Goal: Navigation & Orientation: Find specific page/section

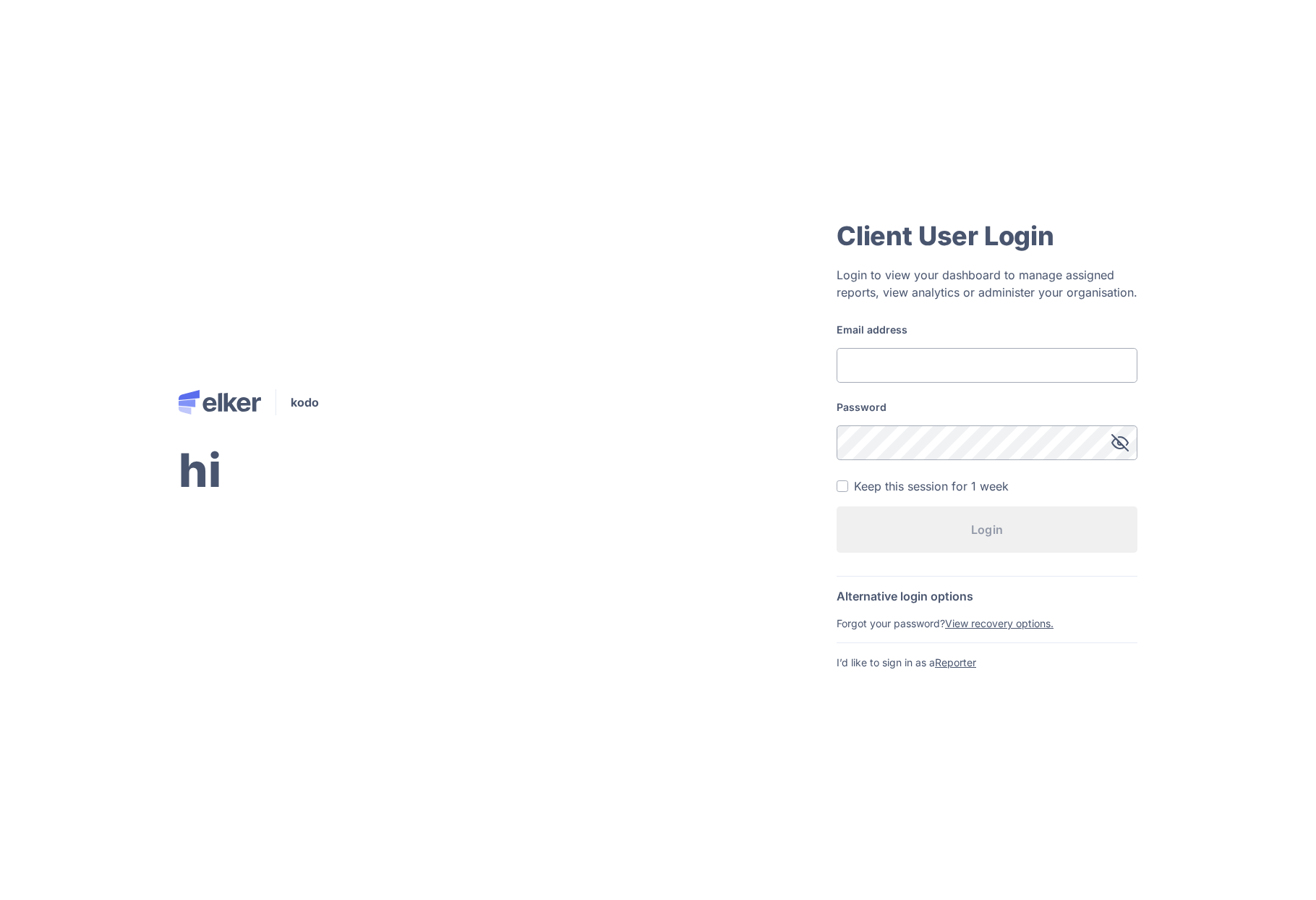
click at [951, 348] on input "Email address" at bounding box center [987, 365] width 301 height 34
type input "[EMAIL_ADDRESS][DOMAIN_NAME]"
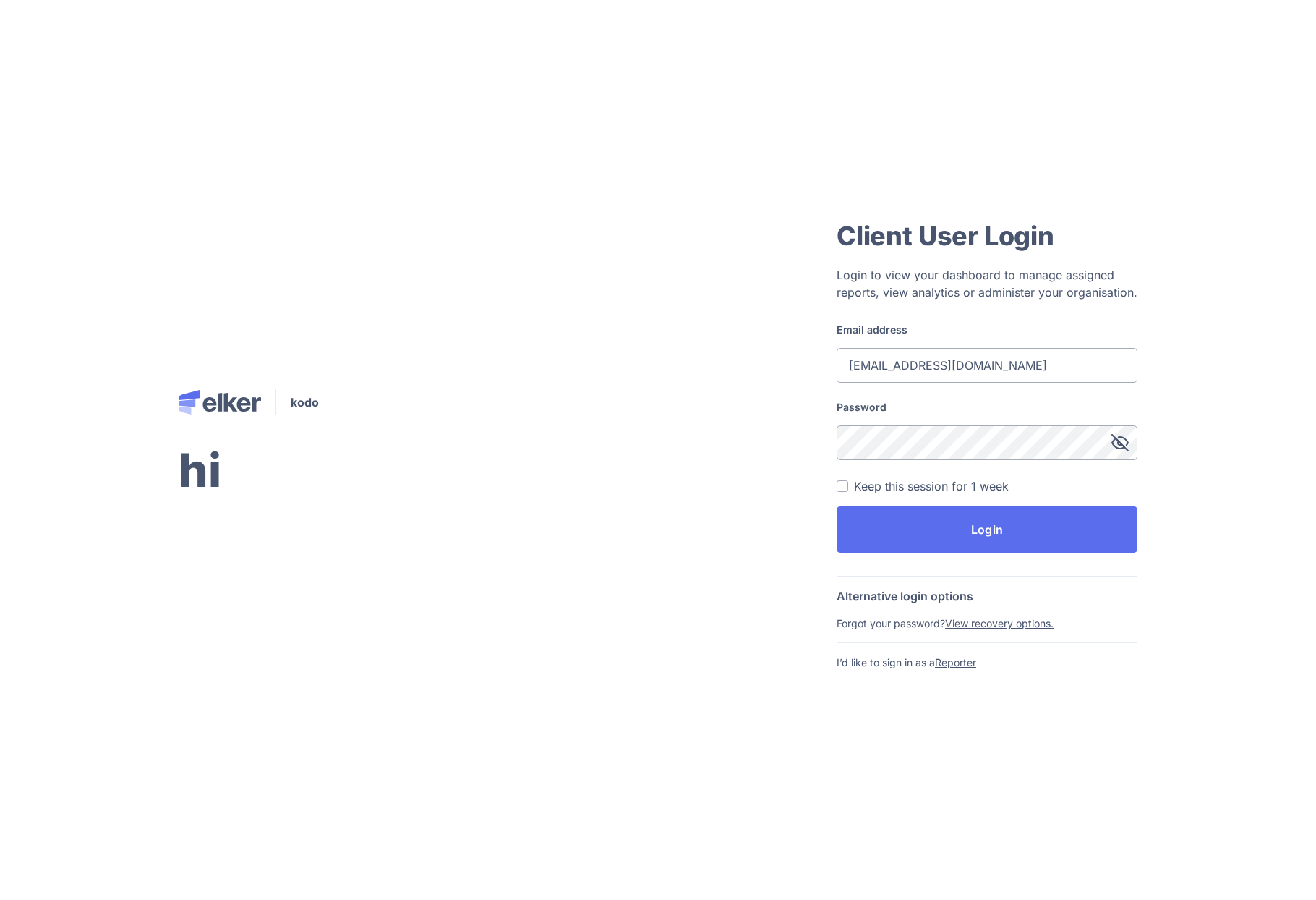
click at [837, 507] on button "Login" at bounding box center [987, 530] width 301 height 46
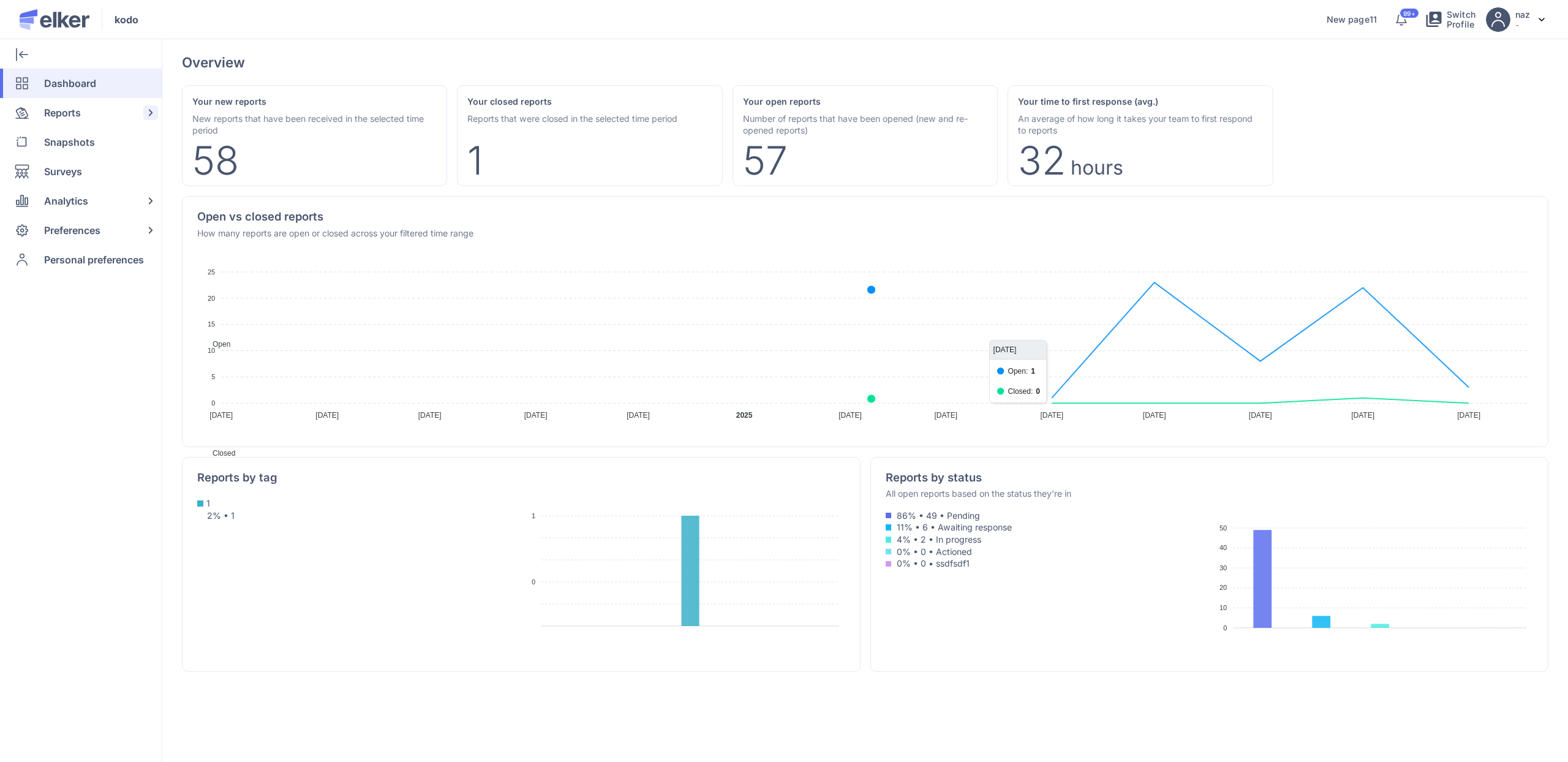
click at [88, 115] on div "Reports" at bounding box center [78, 112] width 157 height 29
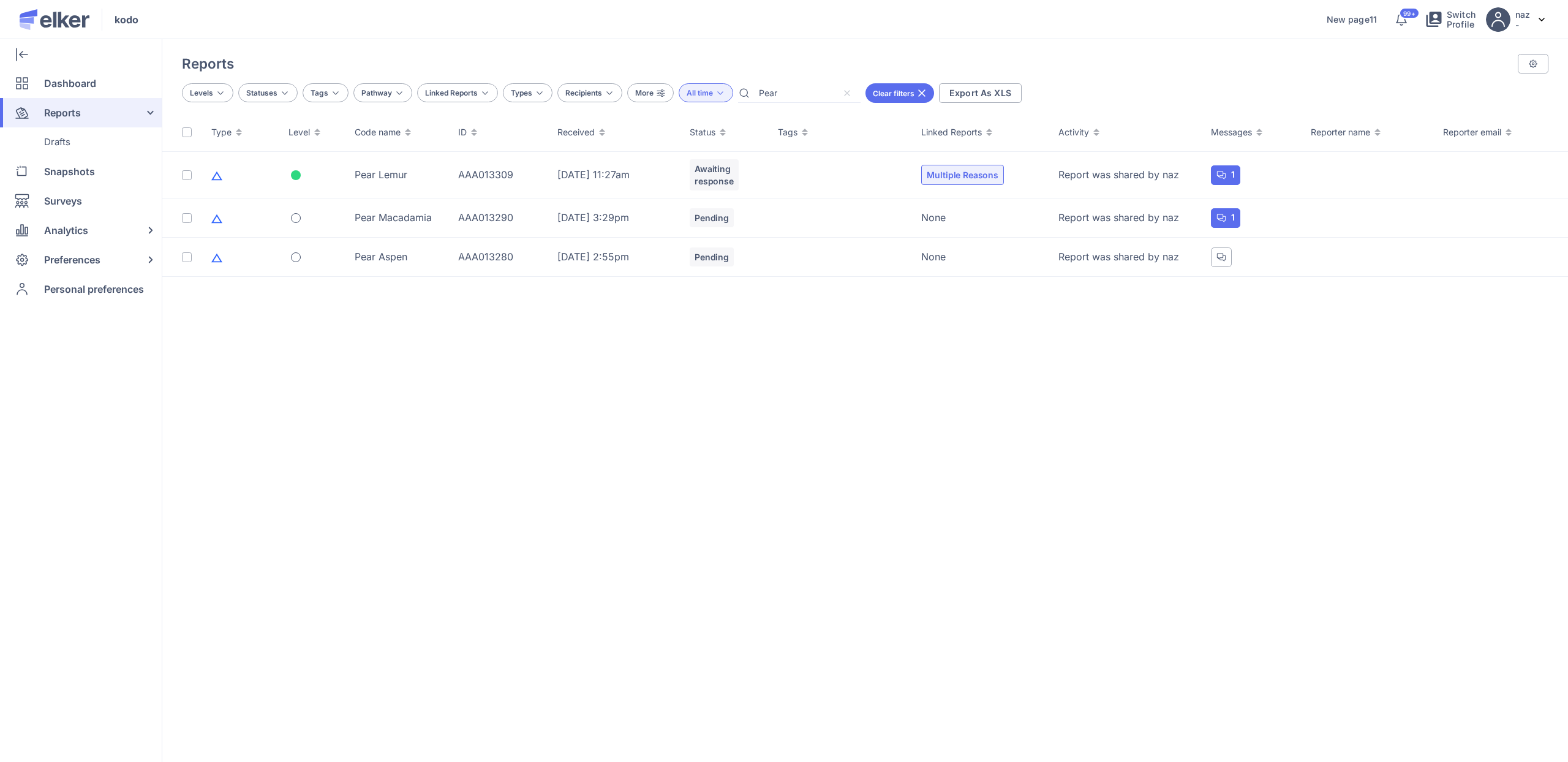
click at [855, 88] on div at bounding box center [849, 92] width 20 height 15
